Goal: Task Accomplishment & Management: Use online tool/utility

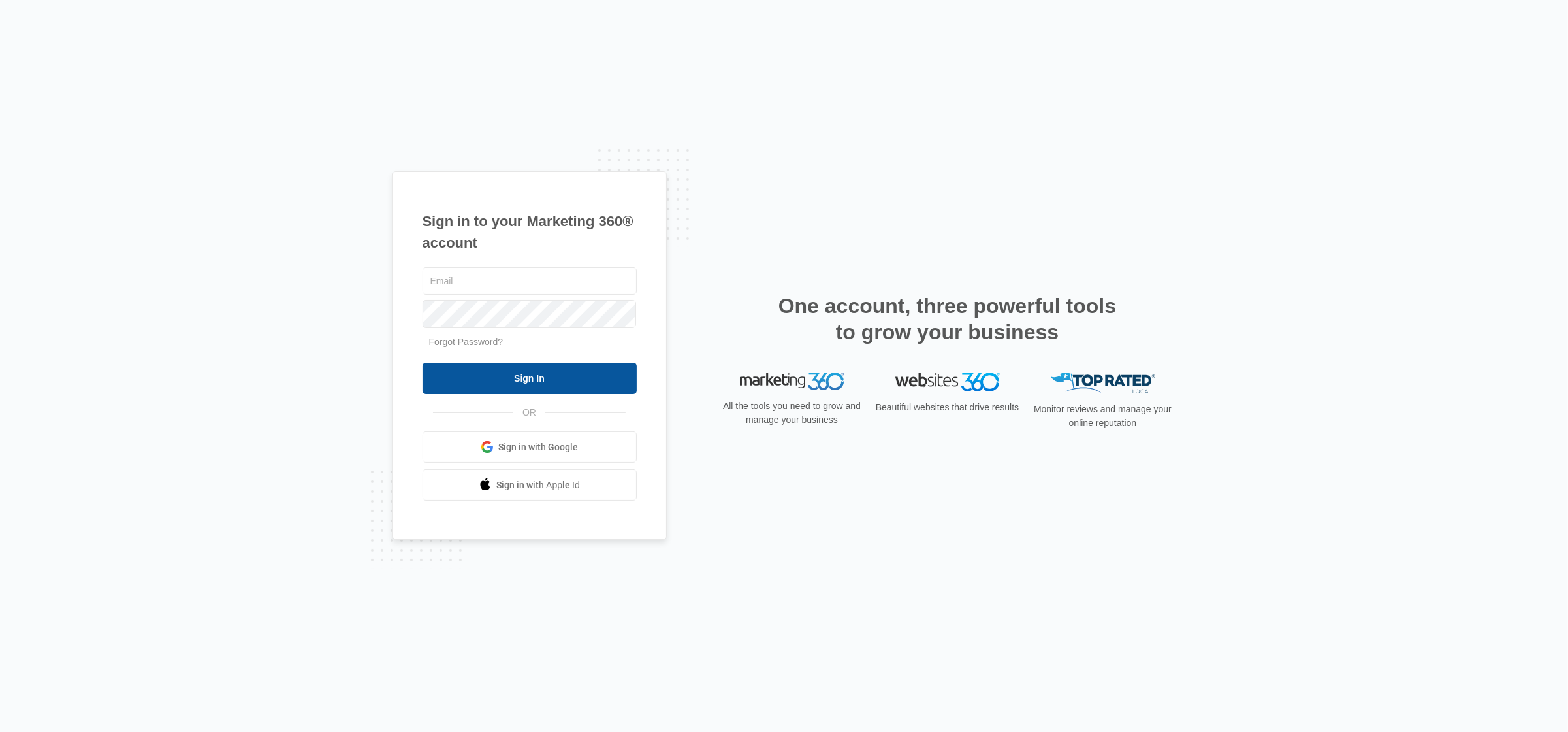
type input "[EMAIL_ADDRESS][DOMAIN_NAME]"
click at [533, 383] on input "Sign In" at bounding box center [529, 378] width 214 height 31
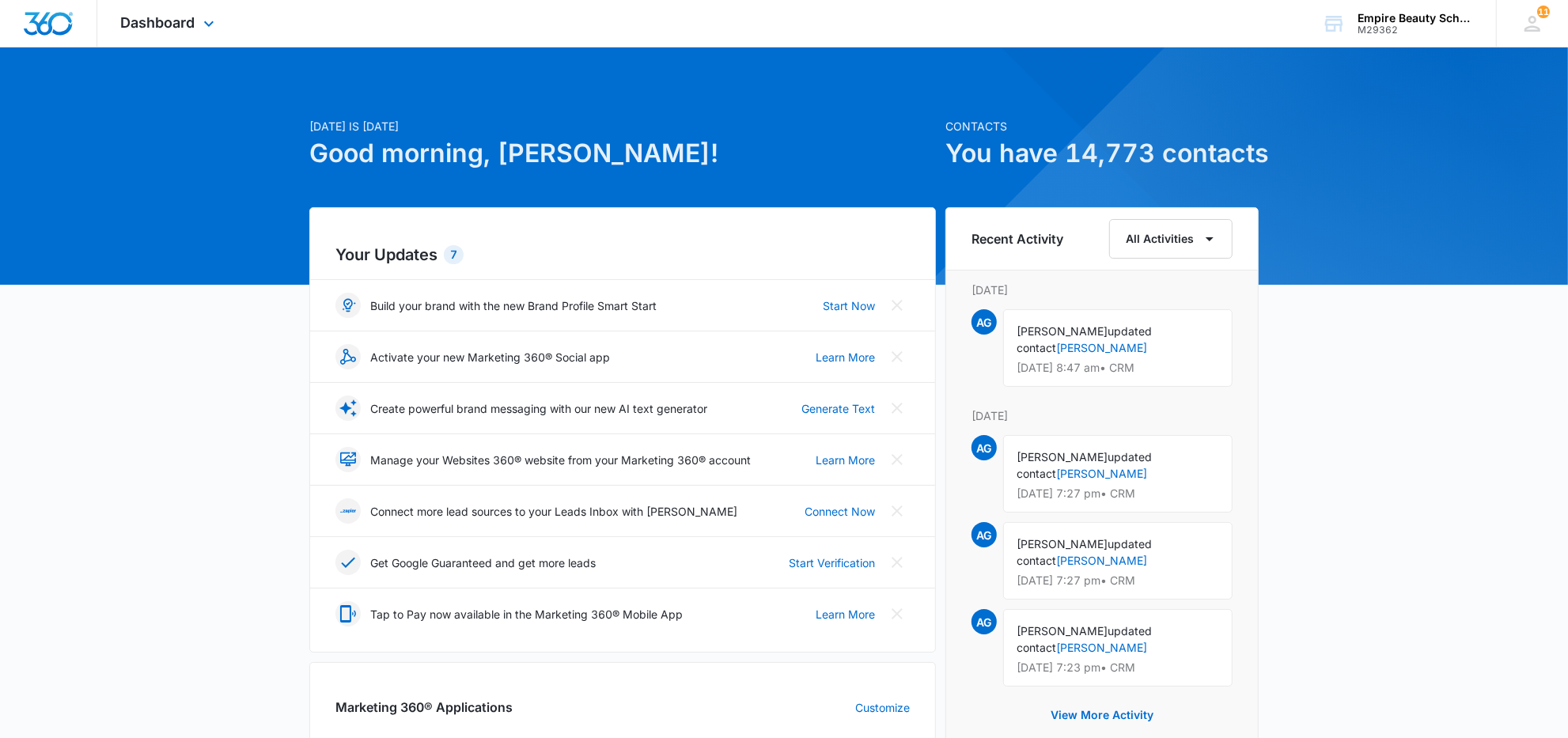
click at [198, 31] on div "Dashboard Apps Forms CRM Email Shop Payments POS Files Brand Settings" at bounding box center [170, 23] width 145 height 46
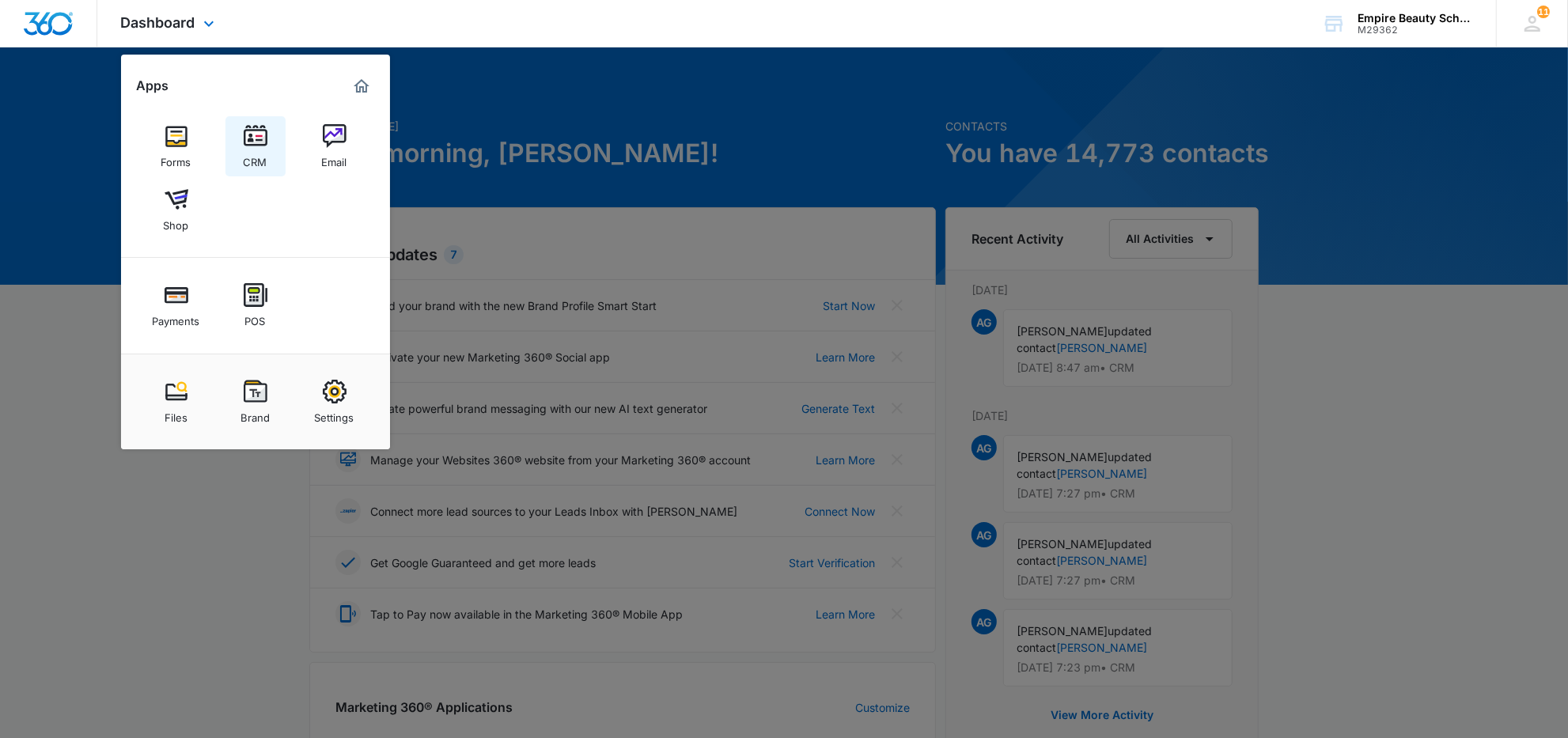
click at [257, 139] on img at bounding box center [256, 137] width 24 height 24
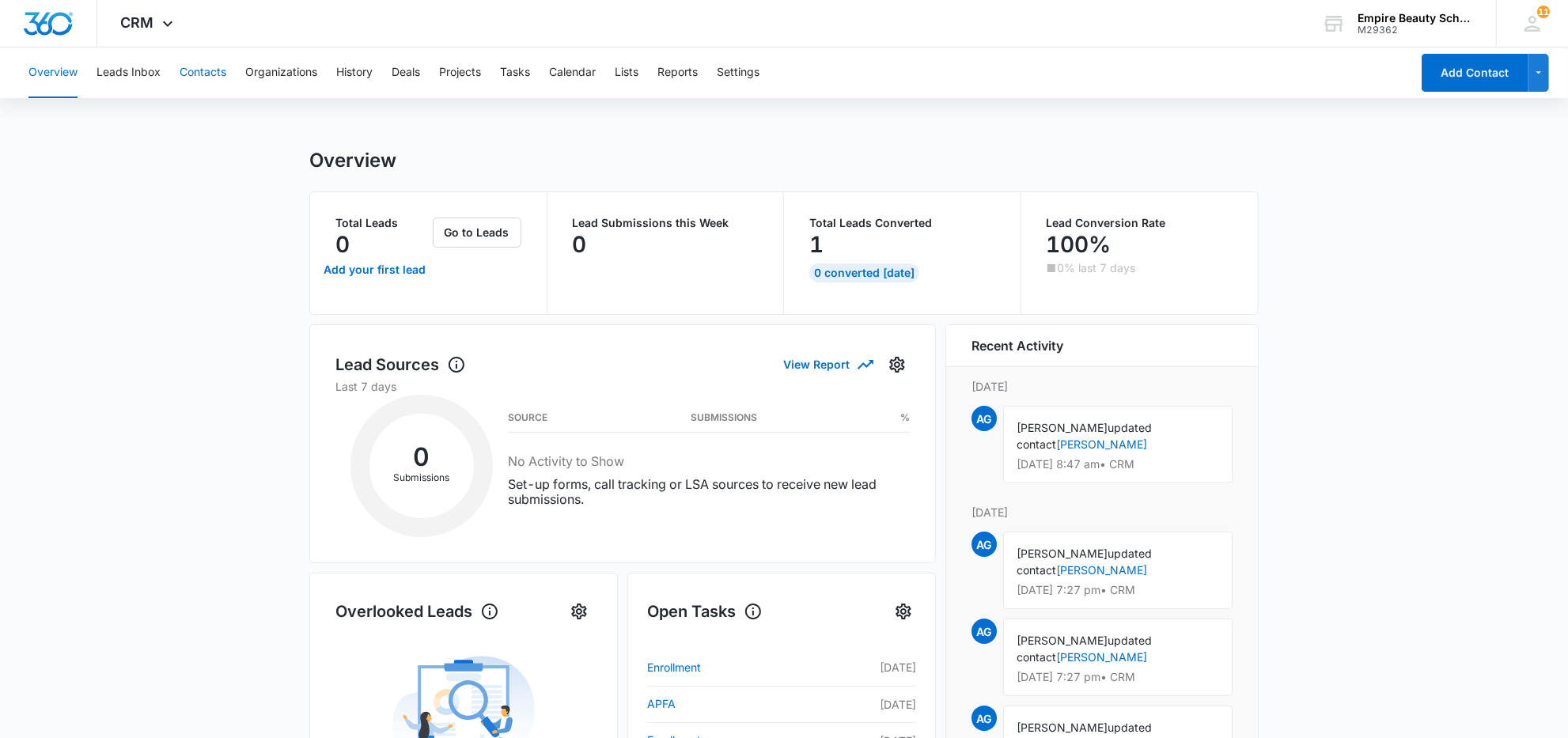
click at [215, 72] on button "Contacts" at bounding box center [203, 72] width 47 height 50
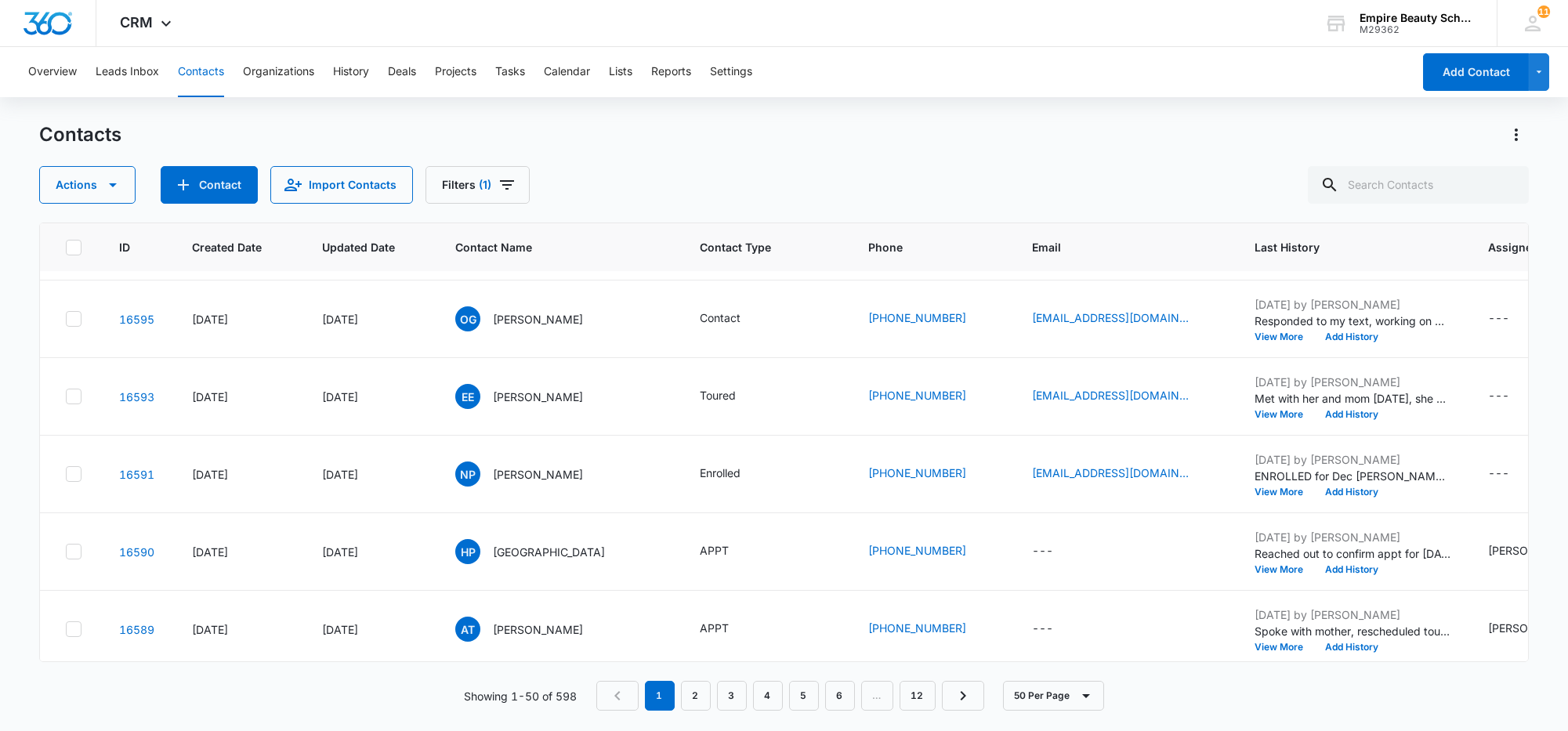
scroll to position [783, 0]
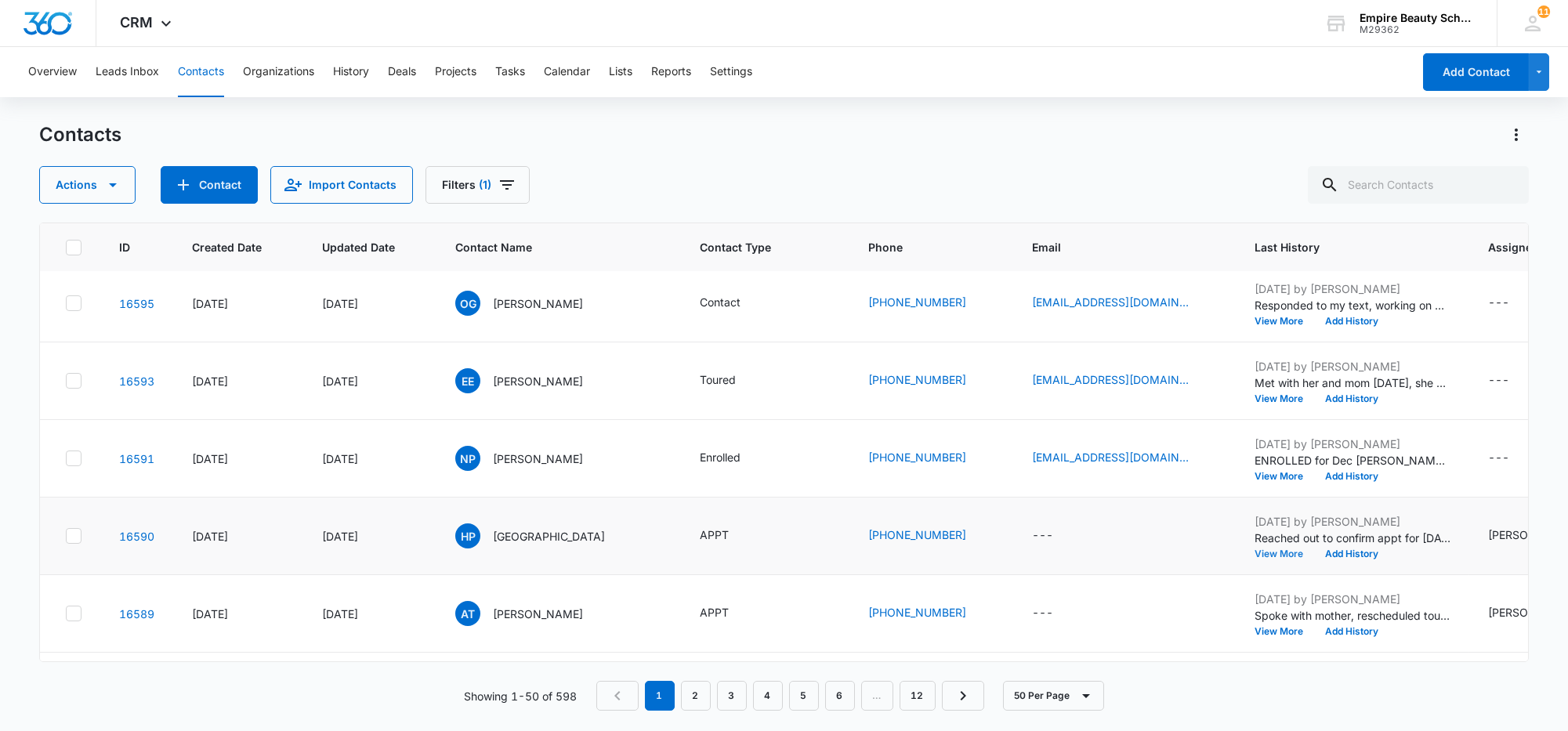
click at [1258, 549] on button "View More" at bounding box center [1284, 553] width 60 height 9
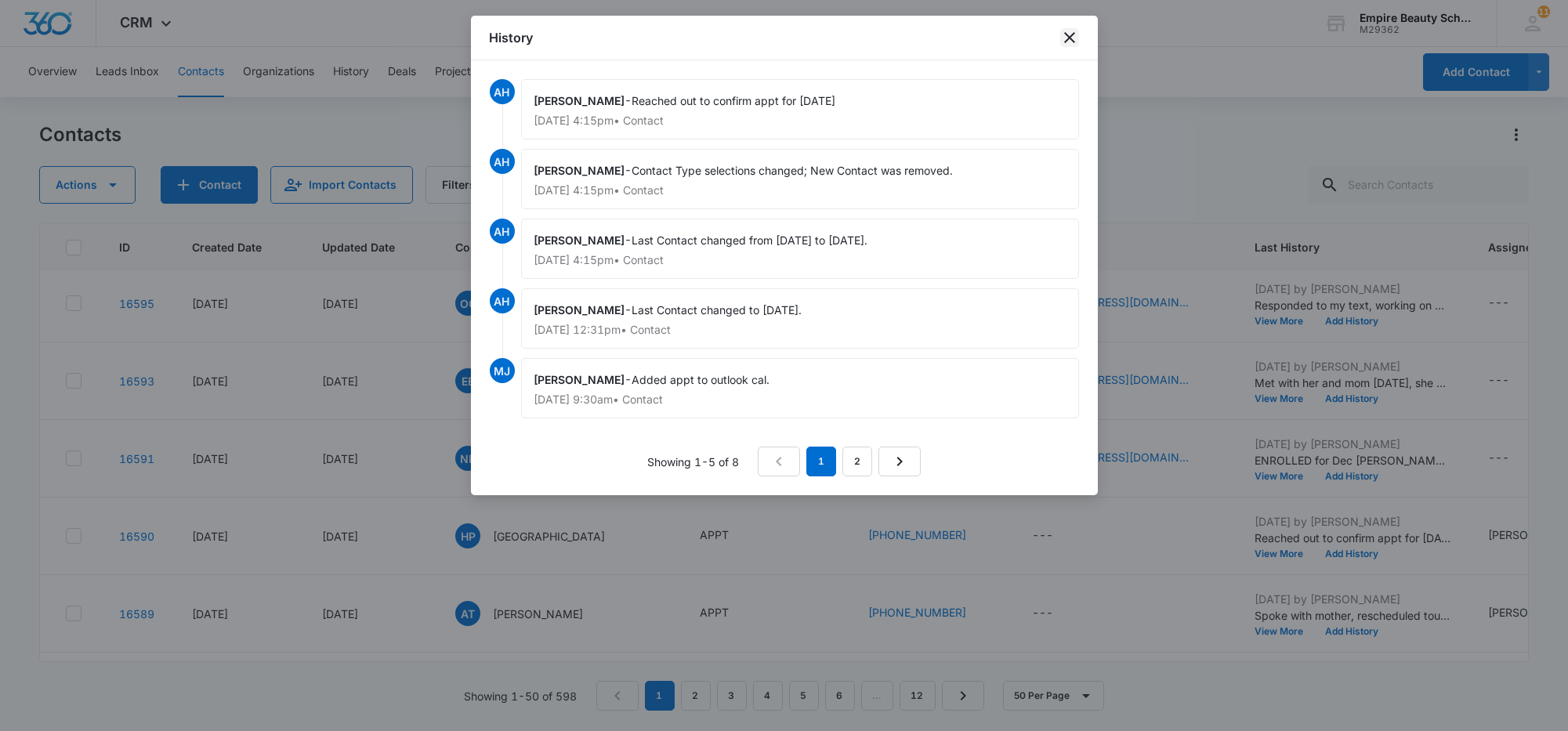
click at [1072, 34] on icon "close" at bounding box center [1070, 38] width 11 height 11
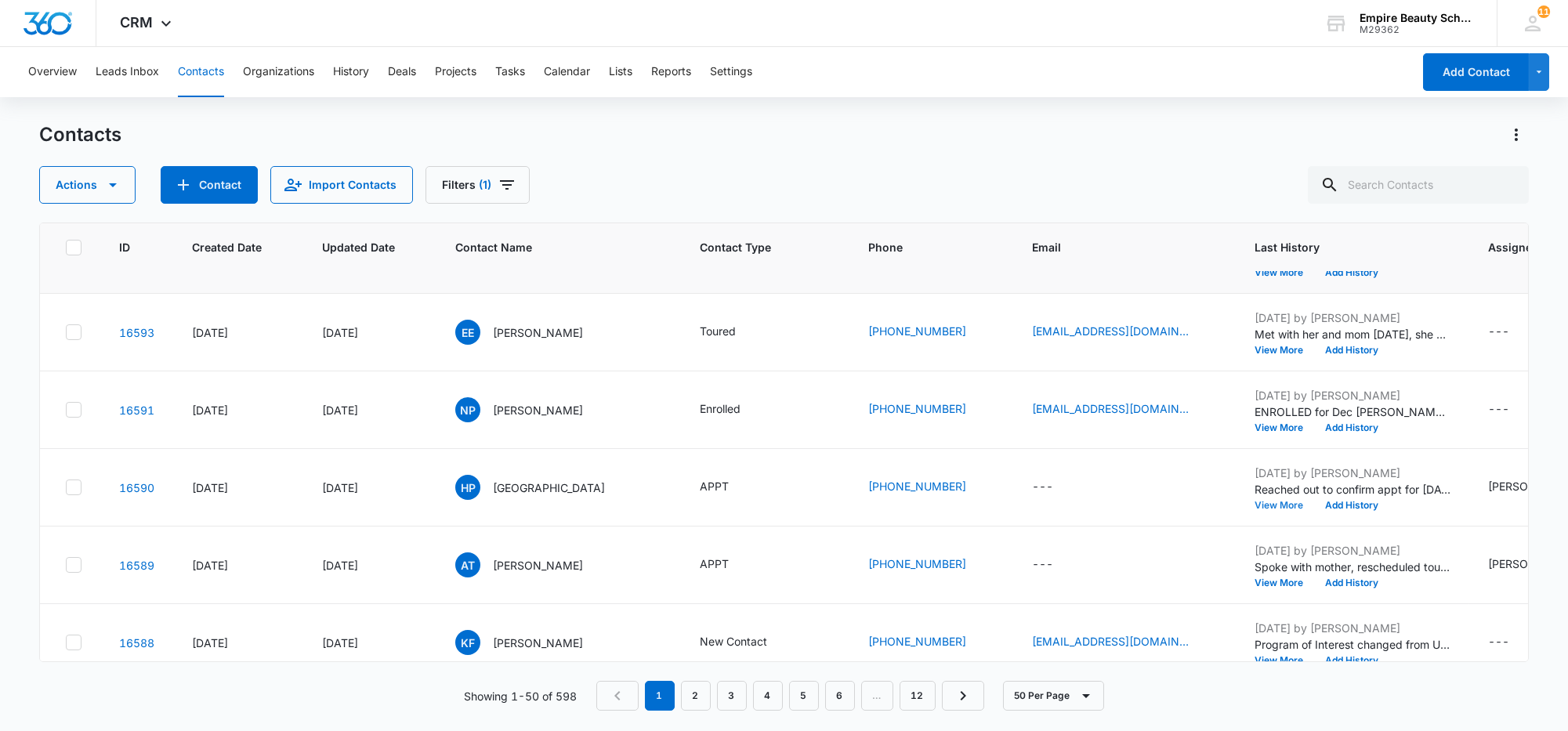
scroll to position [881, 0]
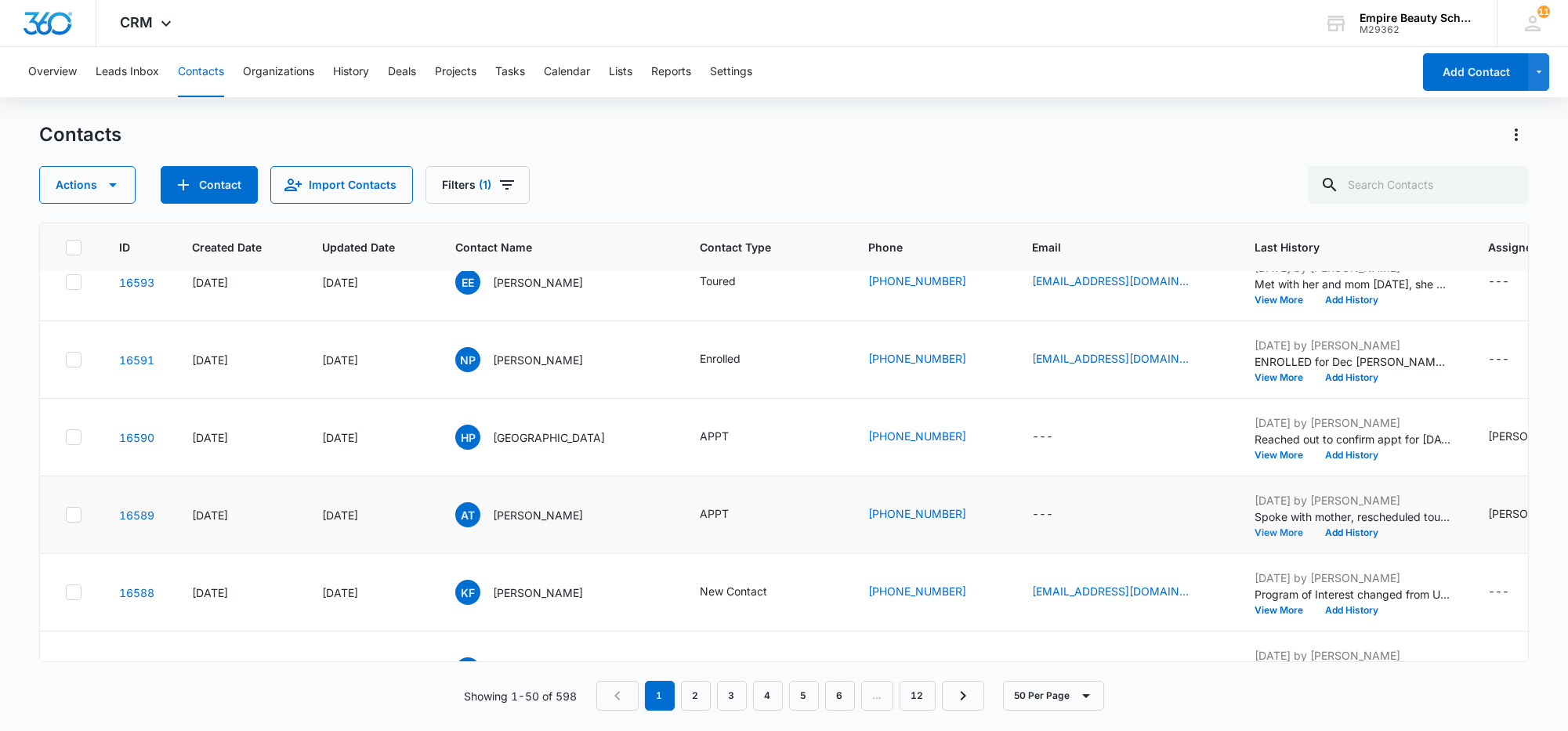
click at [1255, 530] on button "View More" at bounding box center [1284, 532] width 60 height 9
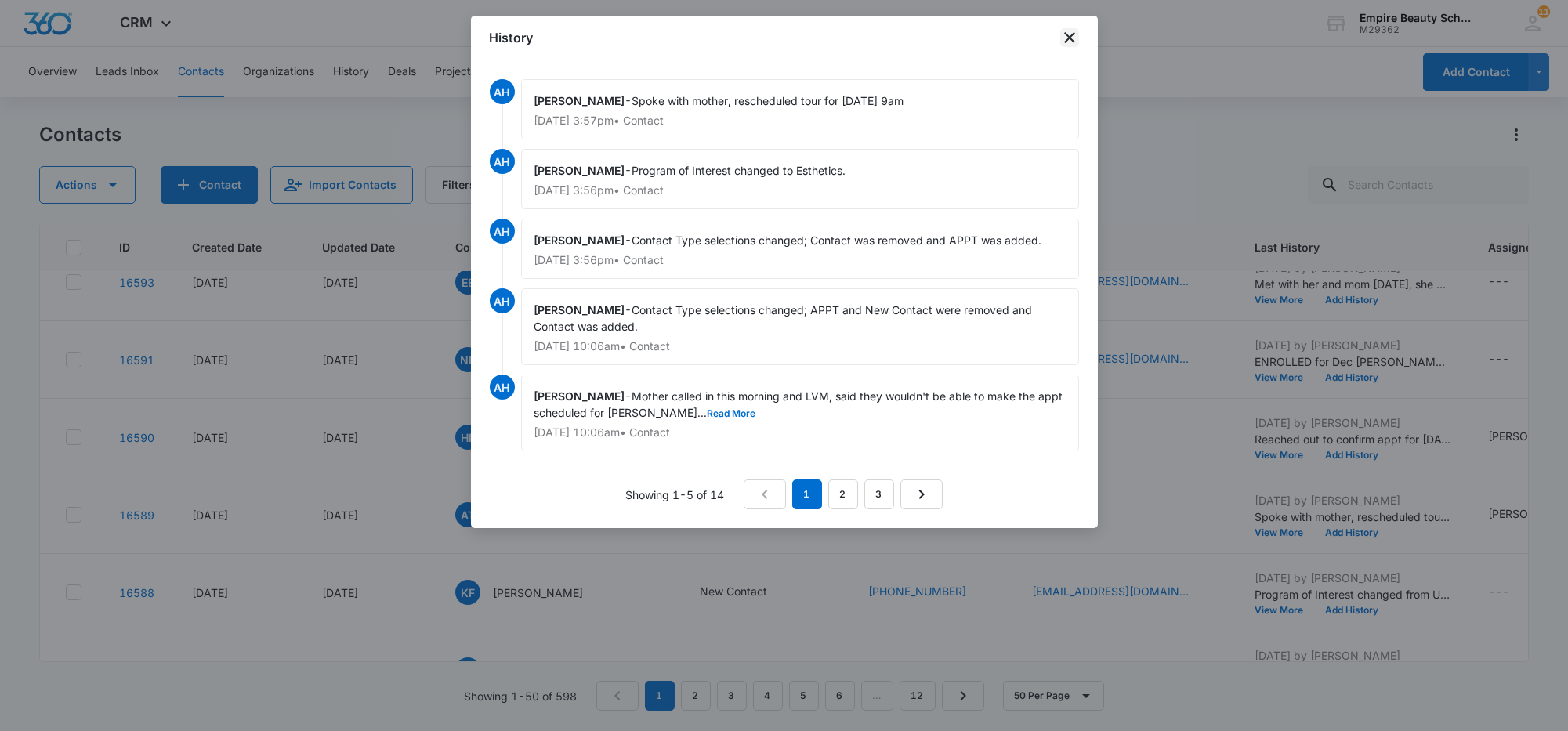
click at [1067, 37] on icon "close" at bounding box center [1070, 38] width 18 height 18
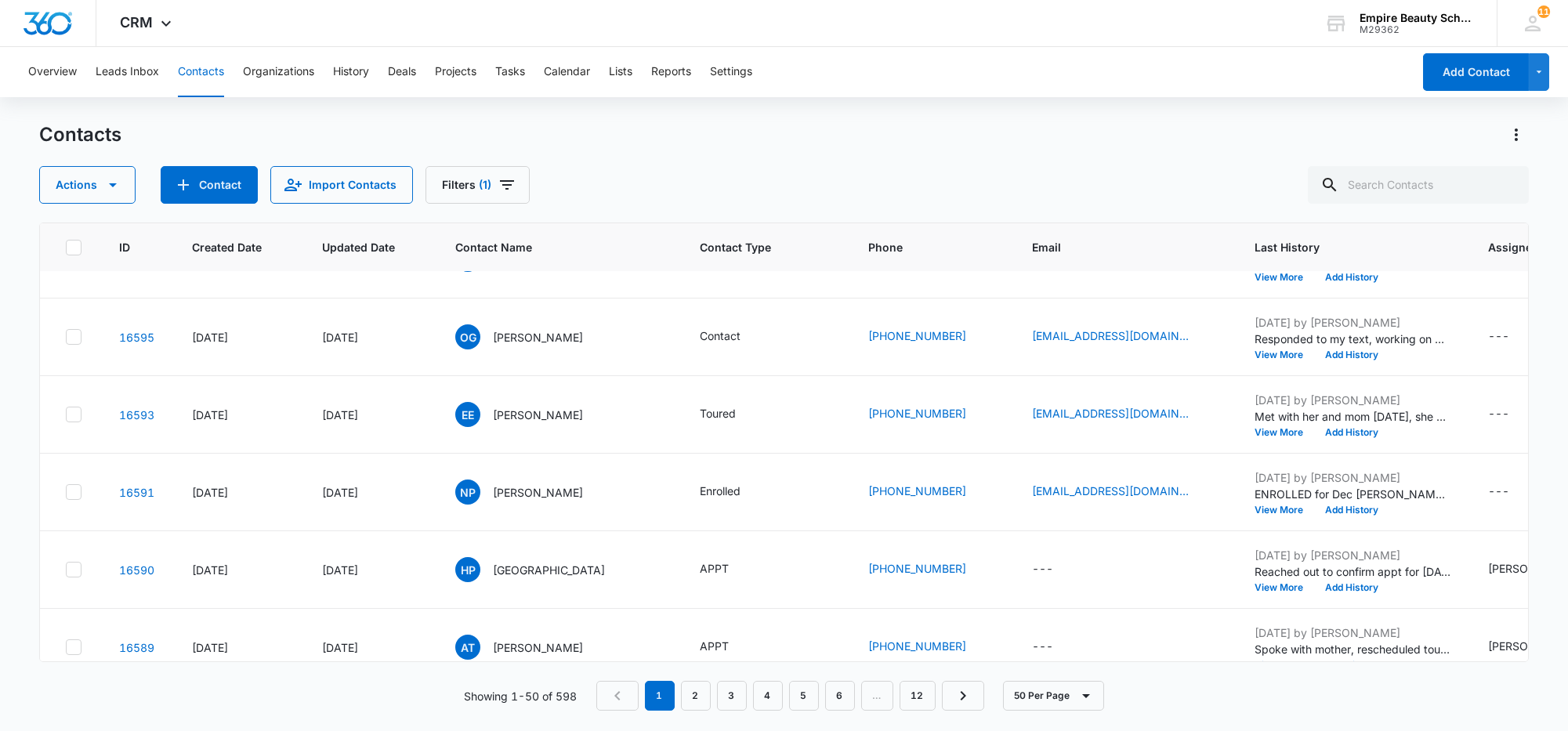
scroll to position [490, 0]
